Goal: Task Accomplishment & Management: Manage account settings

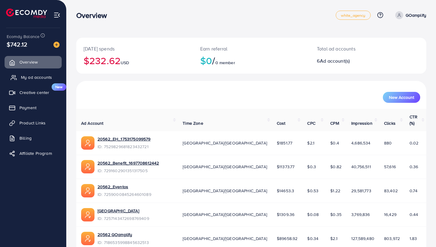
click at [29, 80] on span "My ad accounts" at bounding box center [36, 77] width 31 height 6
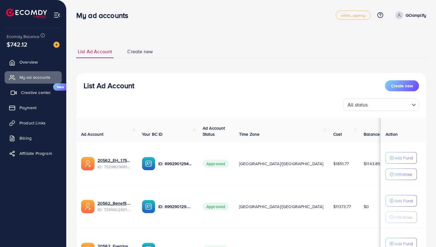
click at [34, 90] on span "Creative center" at bounding box center [36, 92] width 30 height 6
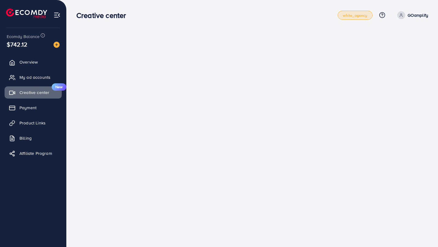
click at [360, 17] on span "white_agency" at bounding box center [355, 15] width 25 height 4
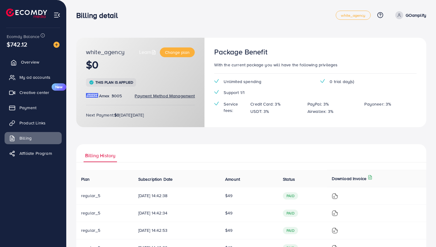
click at [45, 61] on link "Overview" at bounding box center [33, 62] width 57 height 12
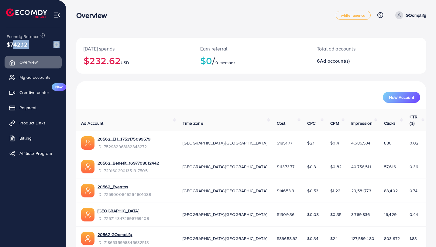
drag, startPoint x: 10, startPoint y: 46, endPoint x: 45, endPoint y: 46, distance: 35.0
click at [45, 46] on div "$742.12" at bounding box center [33, 44] width 53 height 9
click at [209, 24] on nav "Overview white_agency Help Center Contact Support Plans and Pricing Term and po…" at bounding box center [251, 15] width 350 height 22
